Goal: Task Accomplishment & Management: Manage account settings

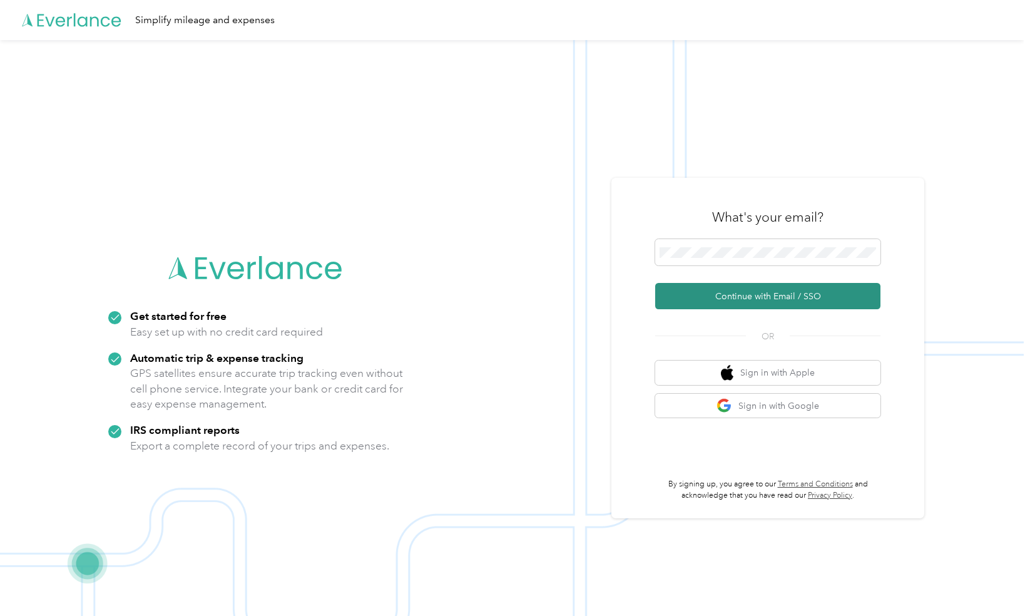
click at [748, 308] on button "Continue with Email / SSO" at bounding box center [767, 296] width 225 height 26
click at [775, 298] on button "Continue with Email / SSO" at bounding box center [767, 296] width 225 height 26
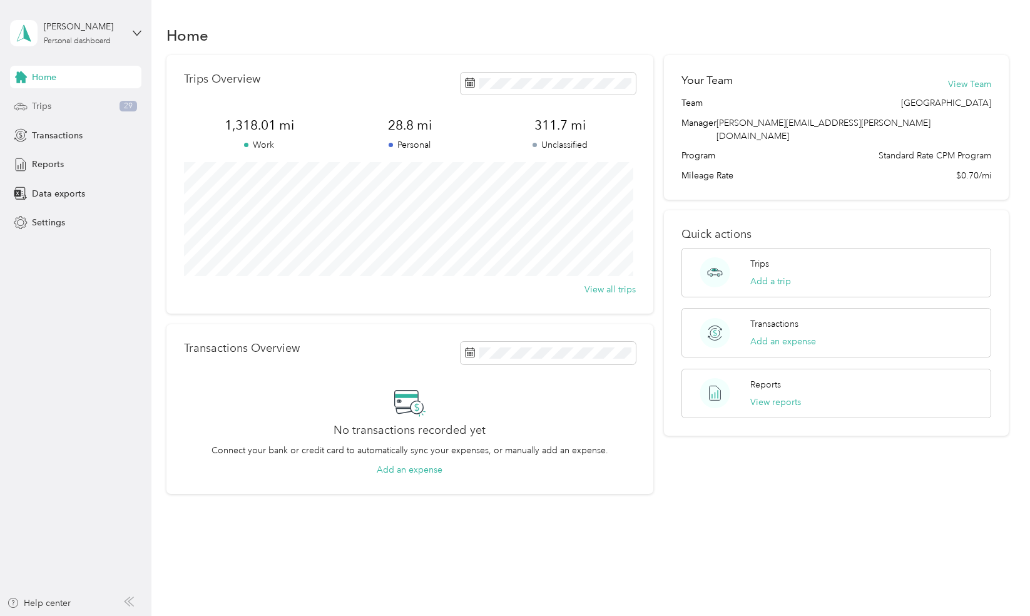
click at [49, 113] on div "Trips 29" at bounding box center [75, 106] width 131 height 23
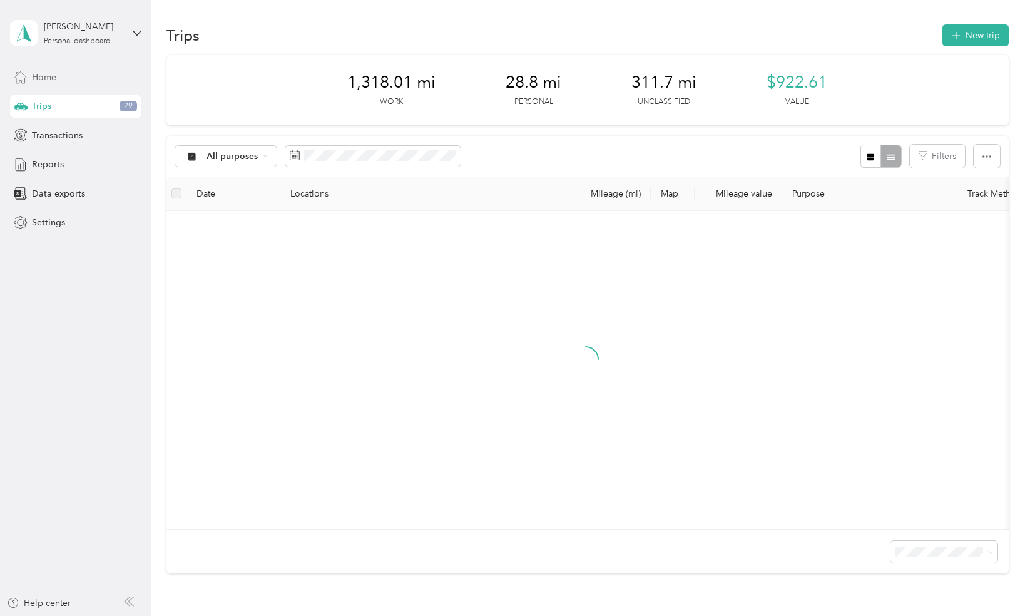
click at [71, 76] on div "Home" at bounding box center [75, 77] width 131 height 23
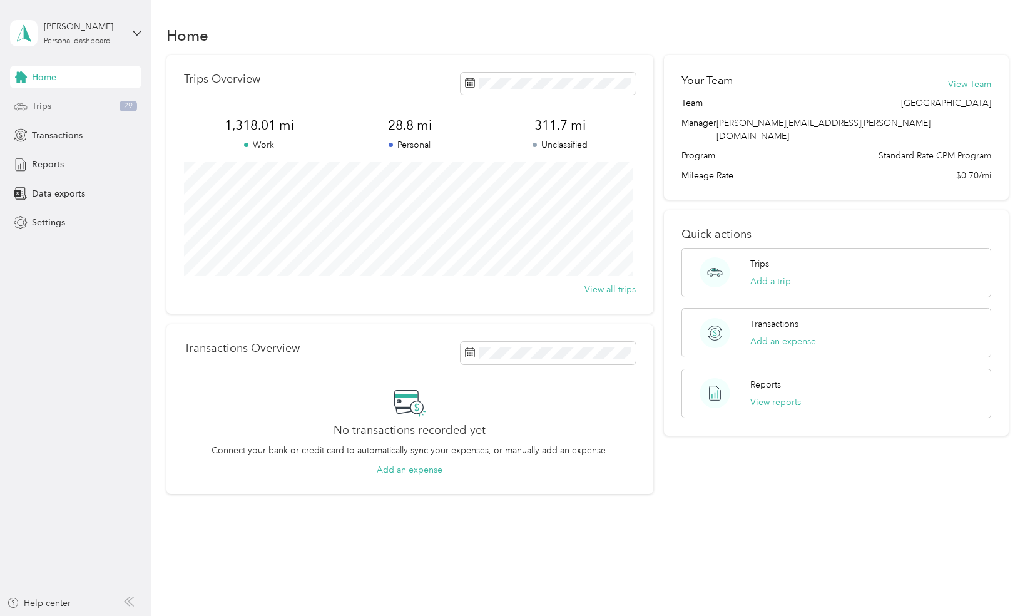
click at [70, 97] on div "Trips 29" at bounding box center [75, 106] width 131 height 23
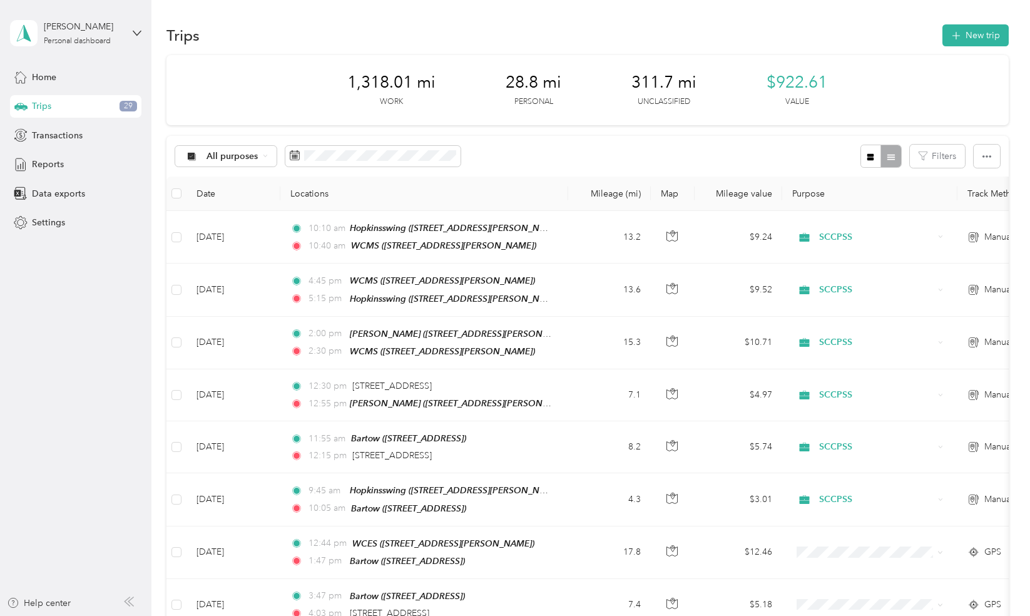
click at [317, 145] on div "All purposes" at bounding box center [317, 156] width 285 height 23
click at [297, 156] on icon at bounding box center [295, 155] width 10 height 10
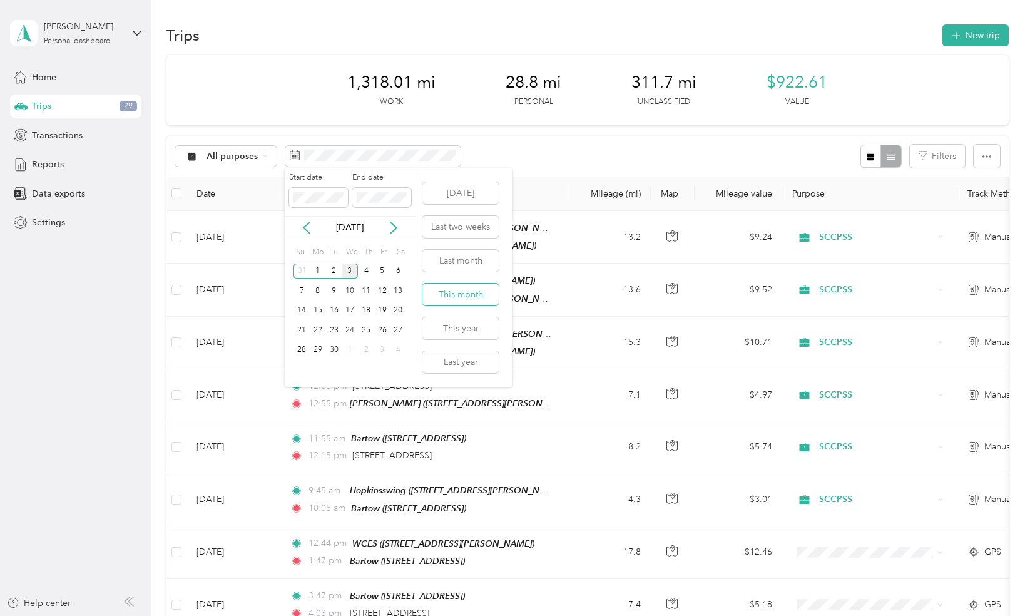
click at [469, 288] on button "This month" at bounding box center [460, 294] width 76 height 22
